Goal: Navigation & Orientation: Understand site structure

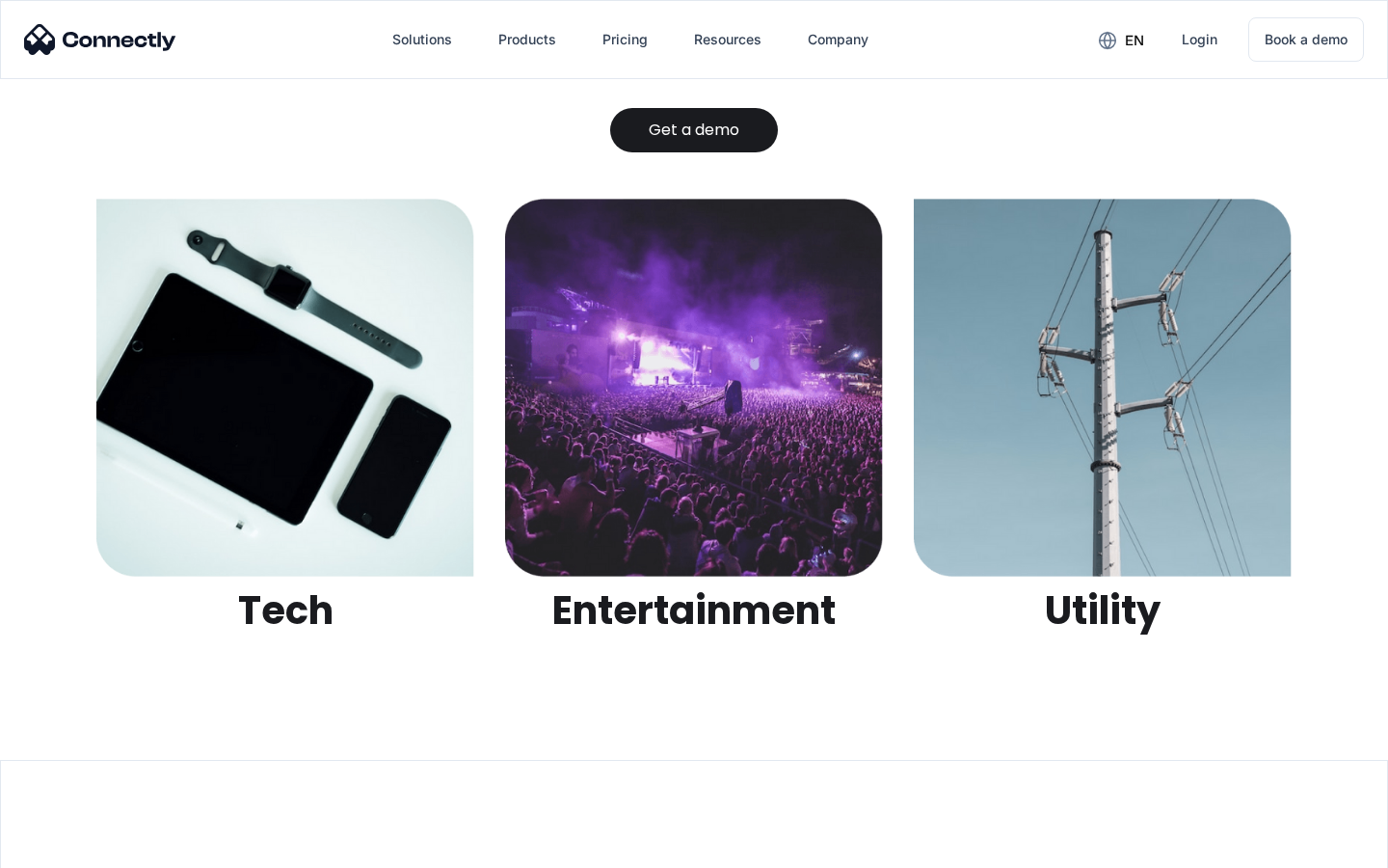
scroll to position [6083, 0]
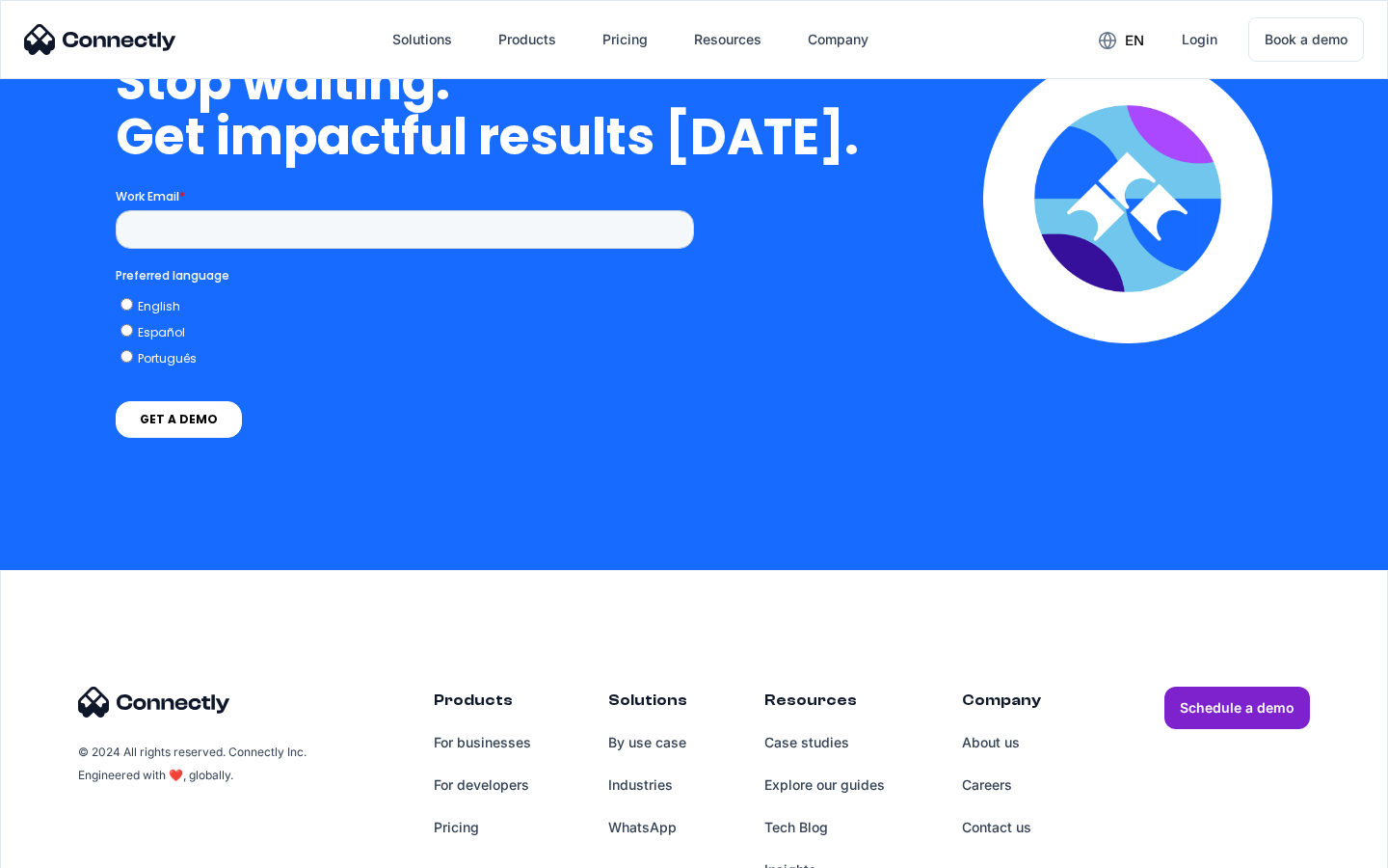
scroll to position [7930, 0]
